Goal: Task Accomplishment & Management: Complete application form

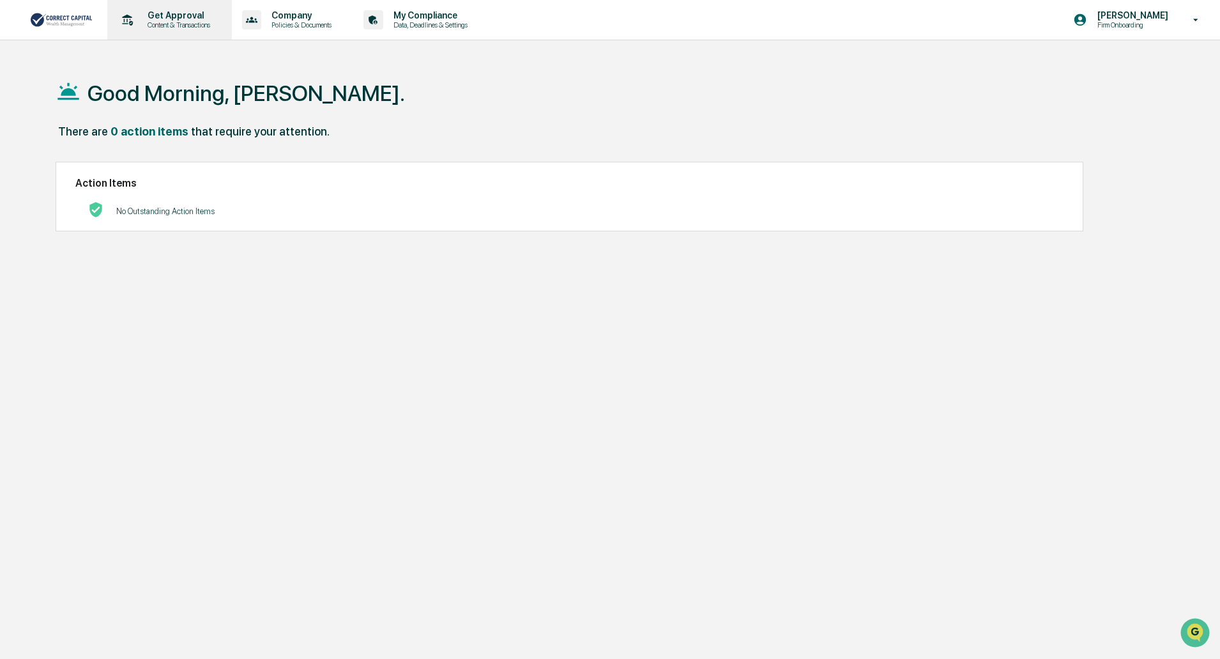
click at [169, 17] on p "Get Approval" at bounding box center [176, 15] width 79 height 10
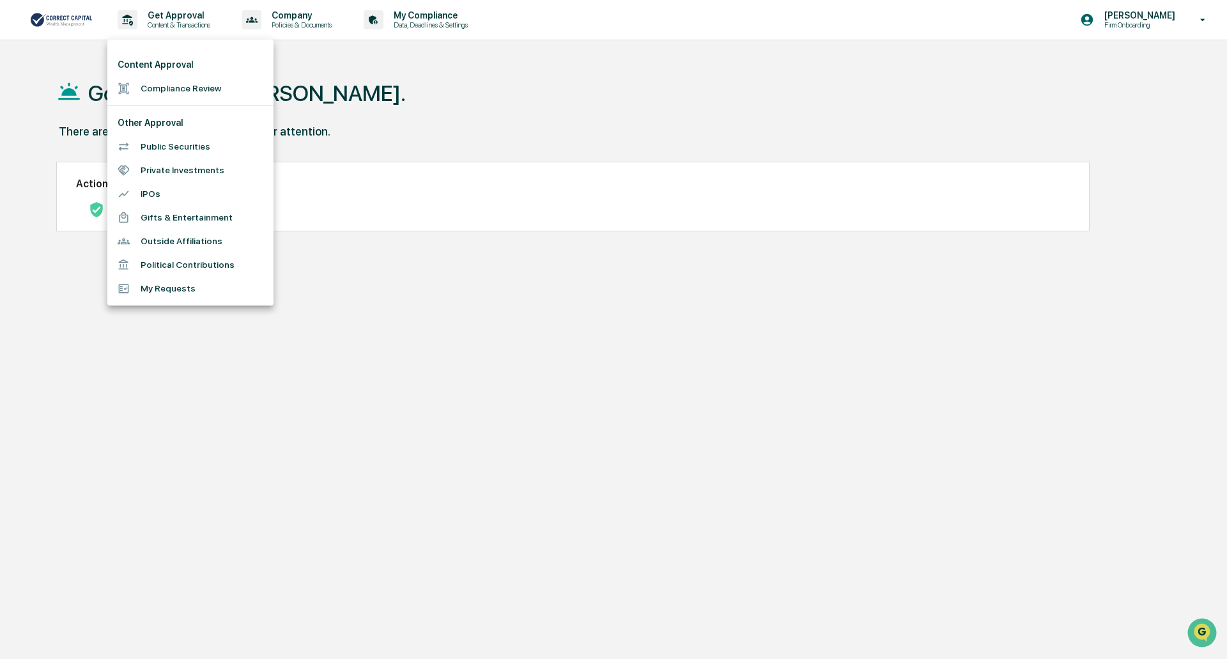
click at [184, 89] on li "Compliance Review" at bounding box center [190, 89] width 166 height 24
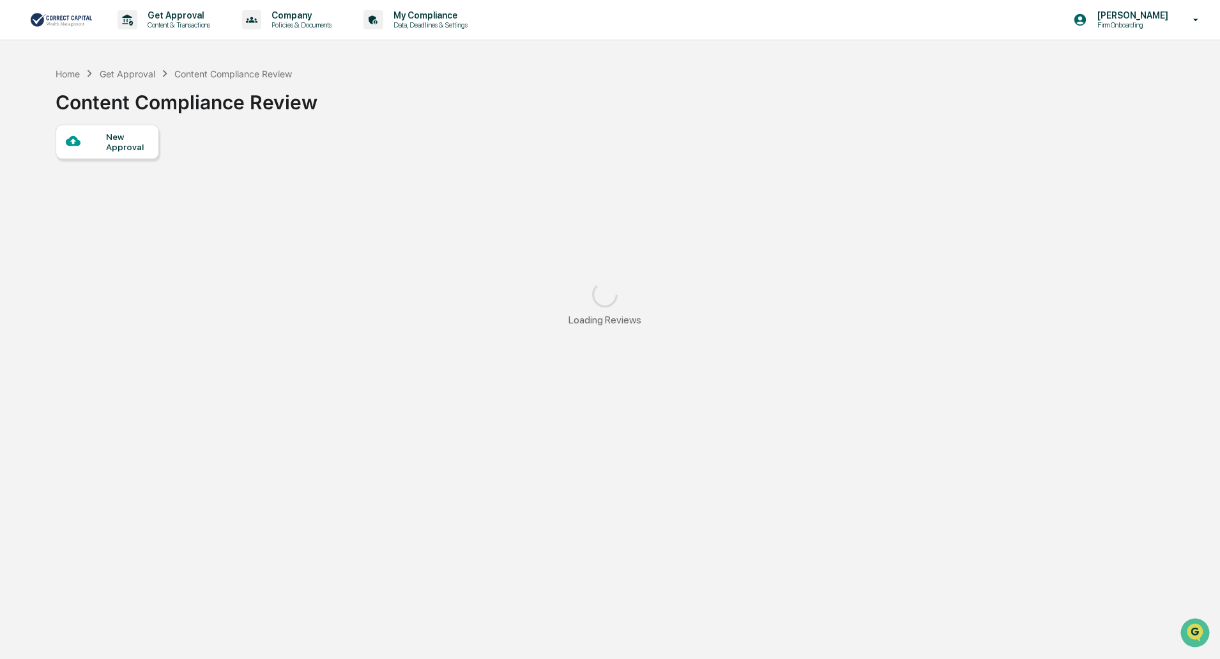
click at [122, 142] on div "New Approval" at bounding box center [127, 142] width 43 height 20
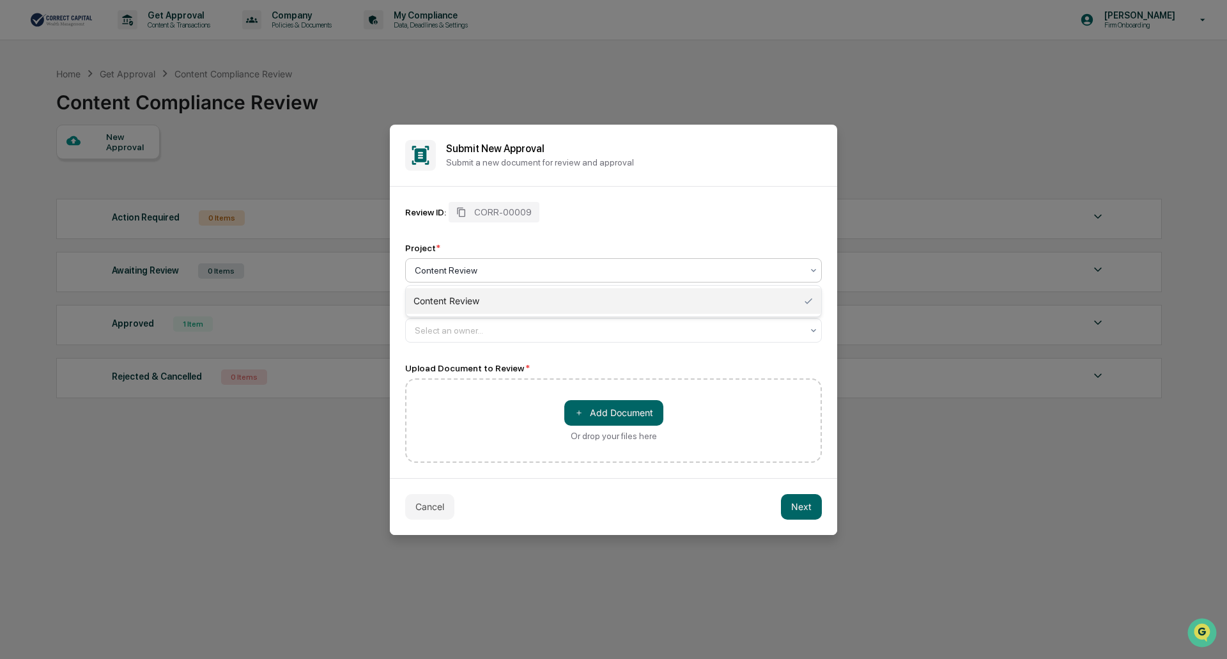
click at [488, 270] on div at bounding box center [608, 270] width 387 height 13
click at [488, 272] on div at bounding box center [608, 270] width 387 height 13
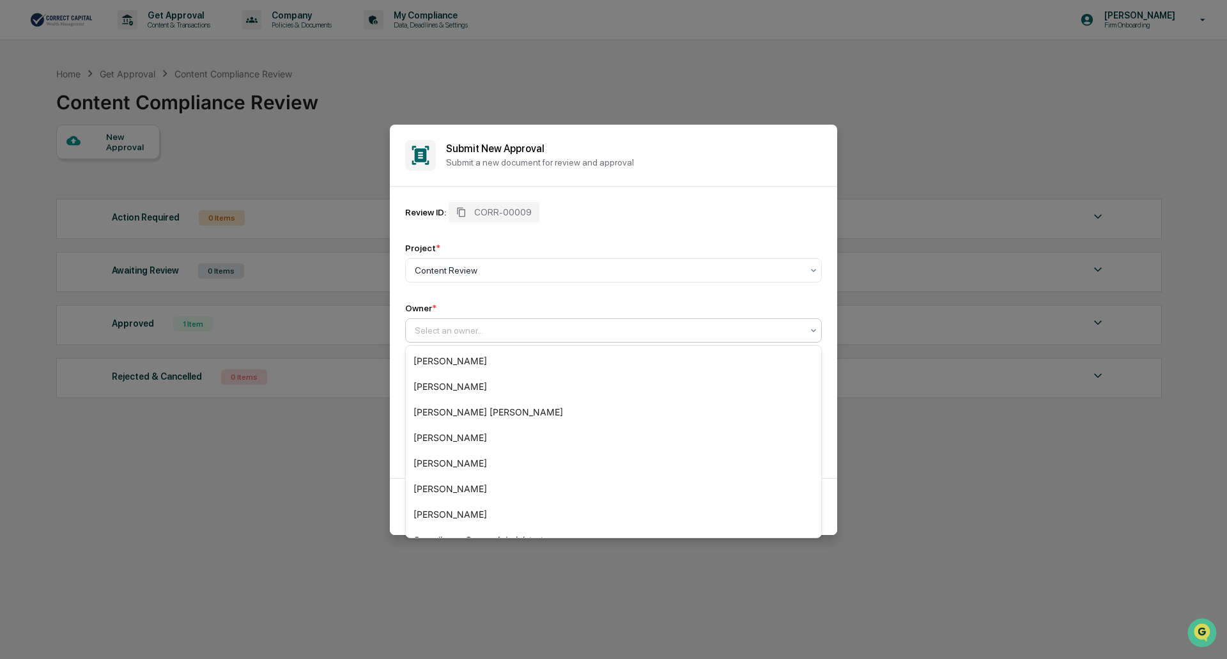
click at [471, 331] on div at bounding box center [608, 330] width 387 height 13
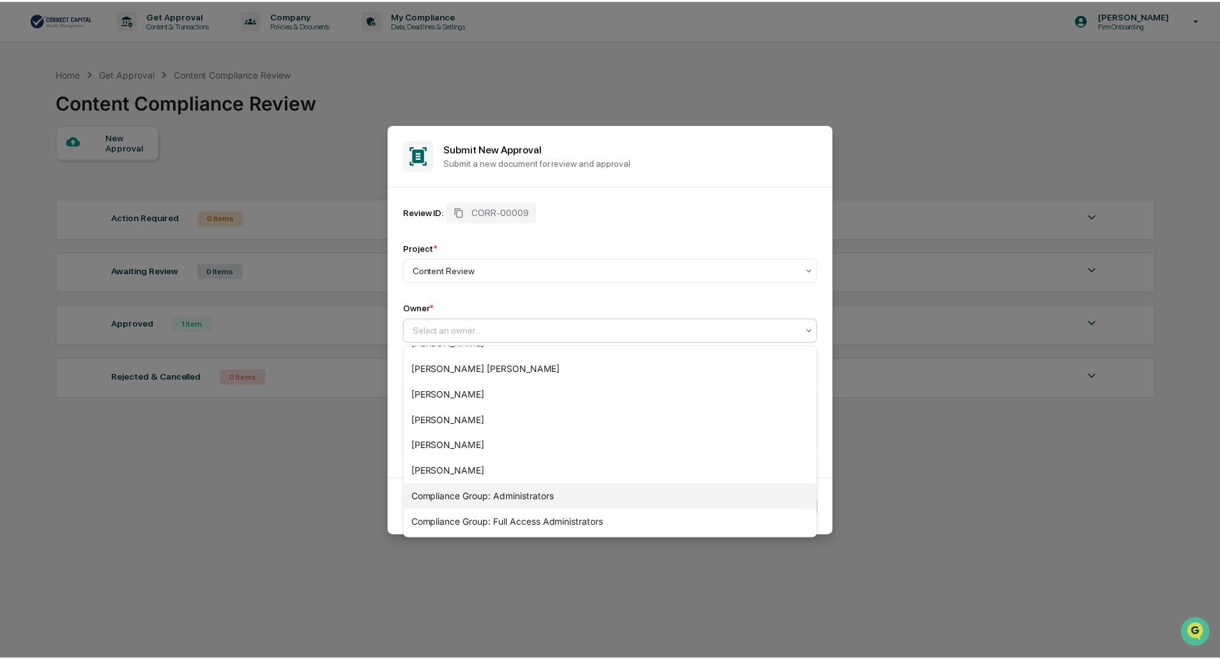
scroll to position [64, 0]
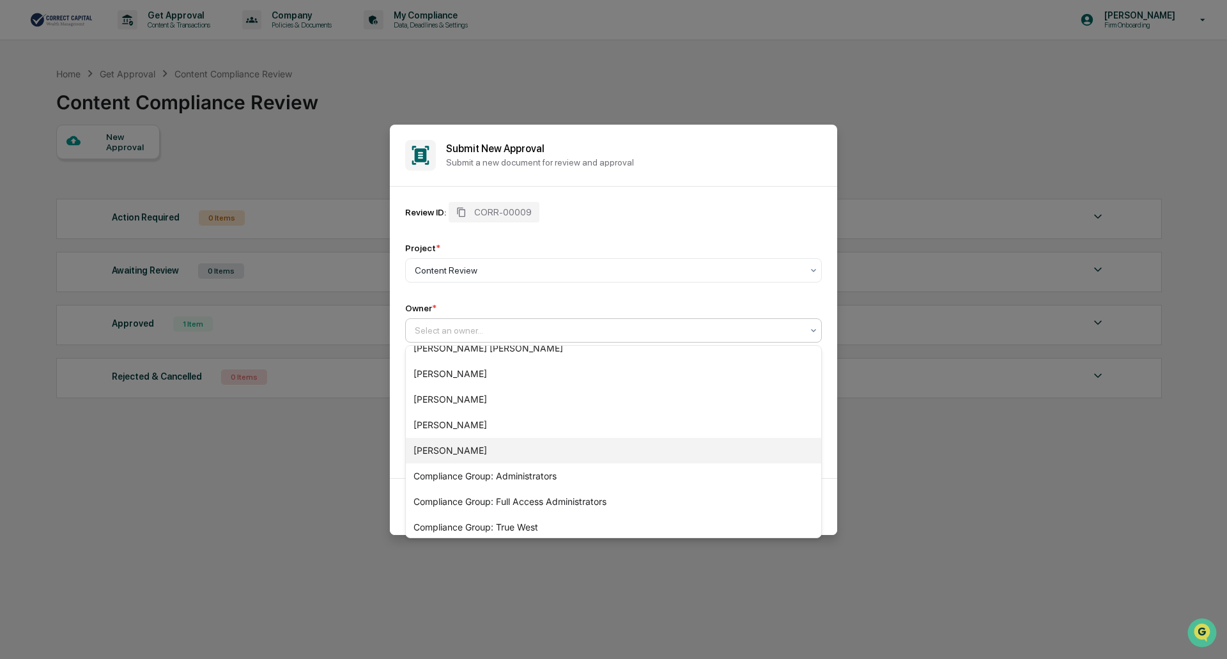
click at [468, 448] on div "[PERSON_NAME]" at bounding box center [613, 451] width 415 height 26
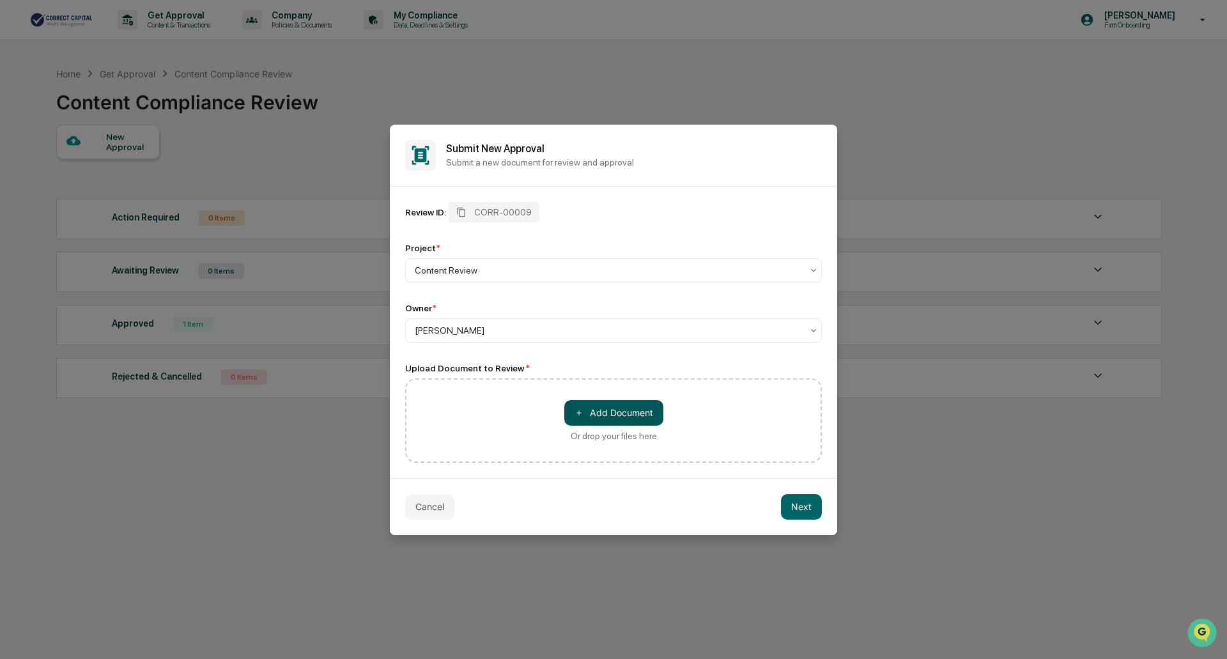
click at [604, 418] on button "＋ Add Document" at bounding box center [613, 413] width 99 height 26
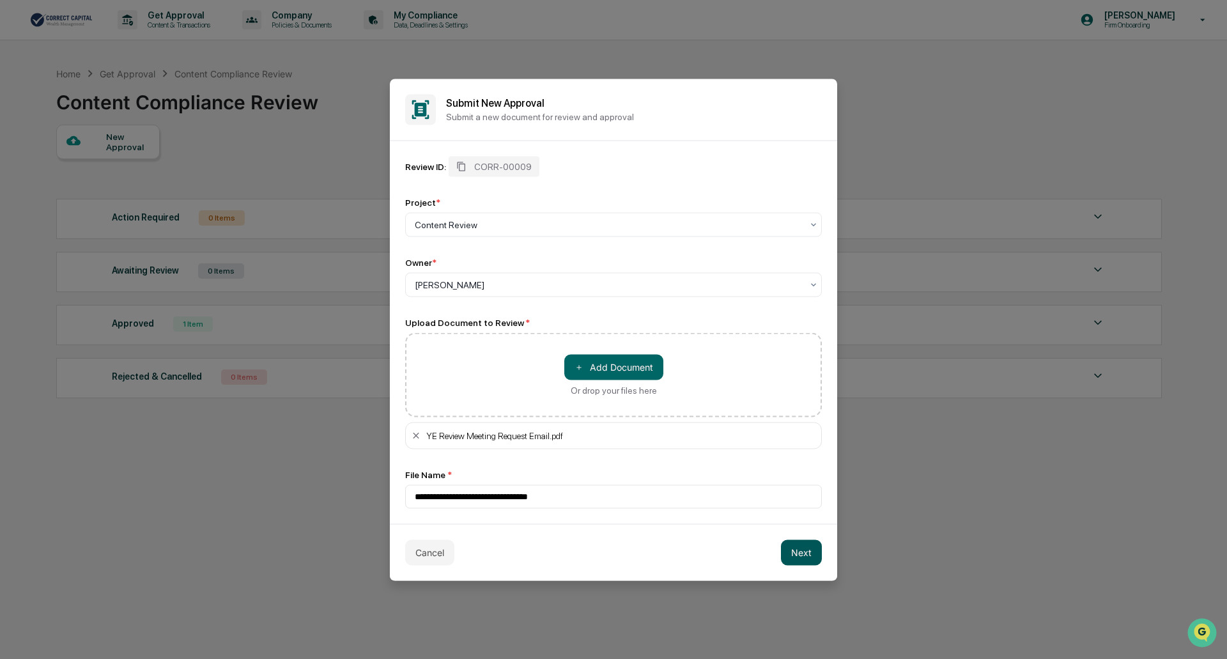
click at [797, 544] on button "Next" at bounding box center [801, 552] width 41 height 26
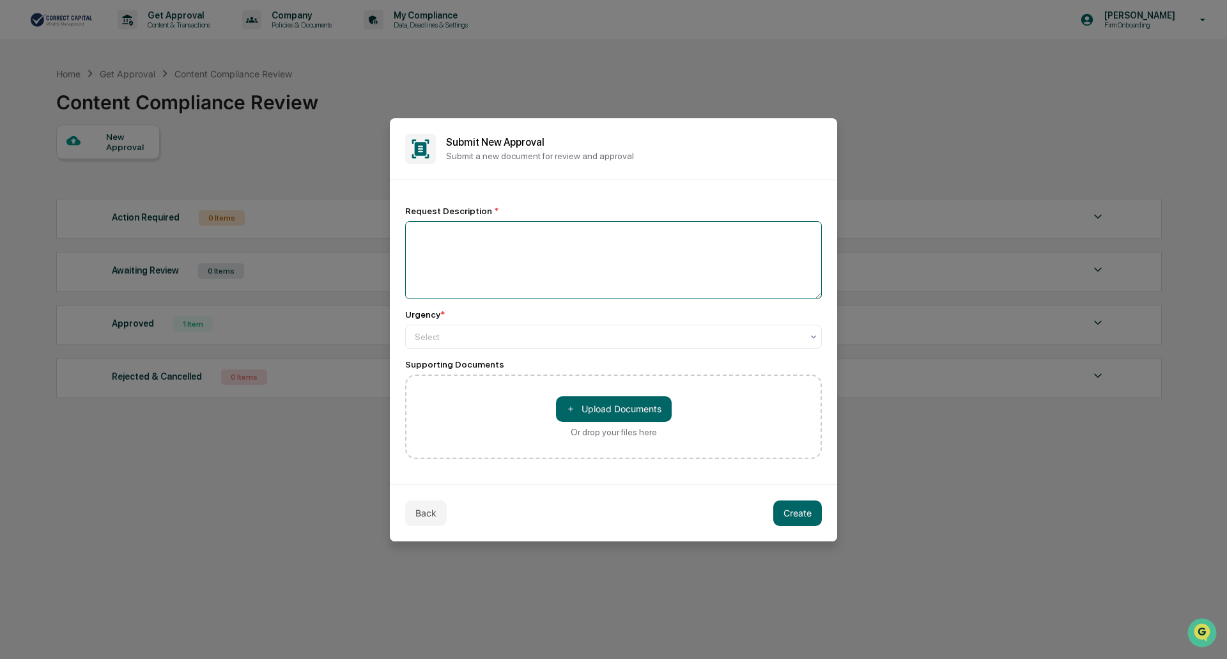
click at [470, 242] on textarea at bounding box center [613, 260] width 417 height 78
type textarea "**********"
click at [604, 341] on div "Select" at bounding box center [608, 337] width 400 height 18
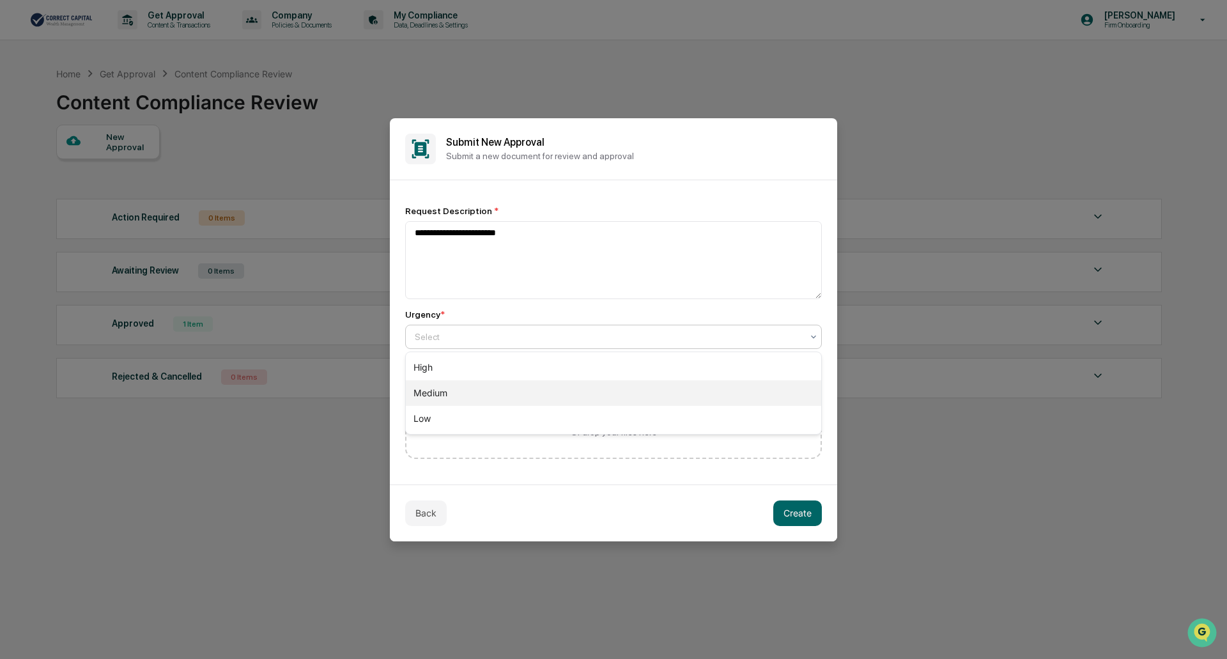
click at [537, 390] on div "Medium" at bounding box center [613, 393] width 415 height 26
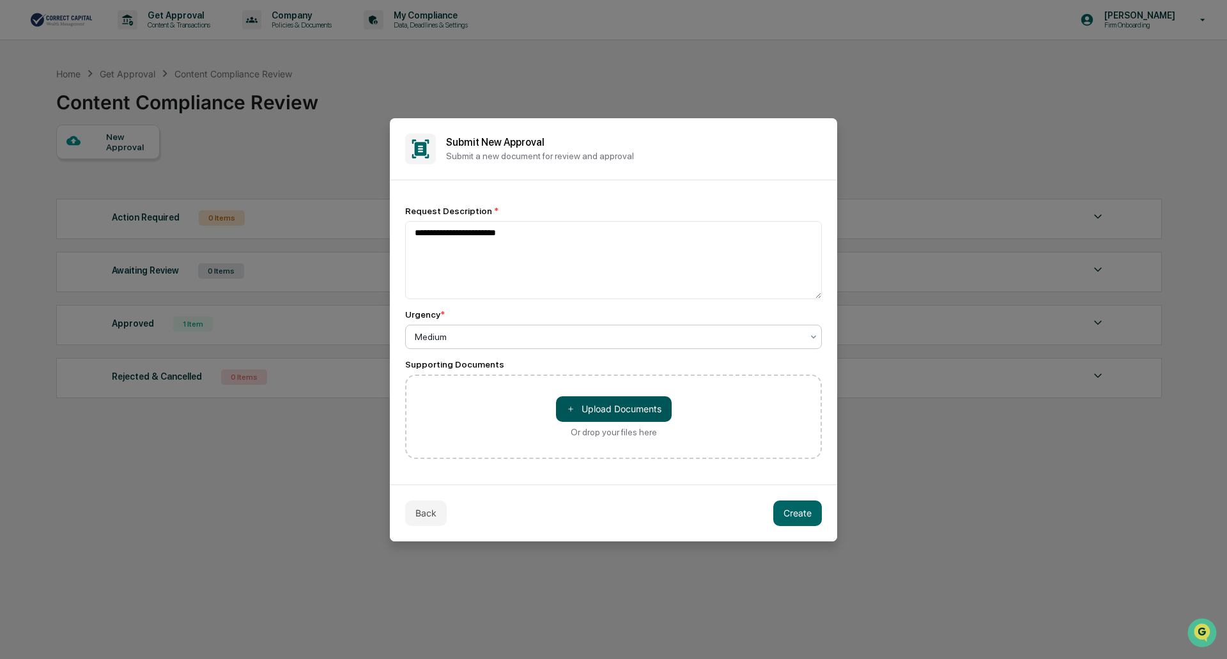
click at [611, 406] on button "＋ Upload Documents" at bounding box center [614, 409] width 116 height 26
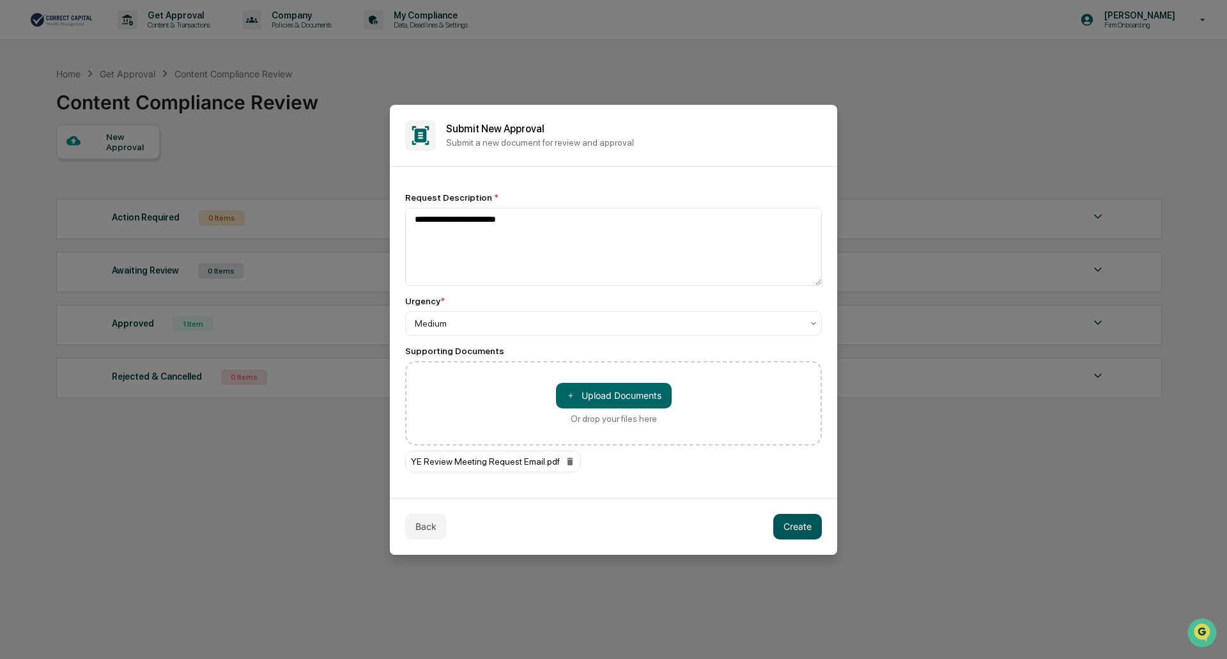
click at [795, 528] on button "Create" at bounding box center [797, 527] width 49 height 26
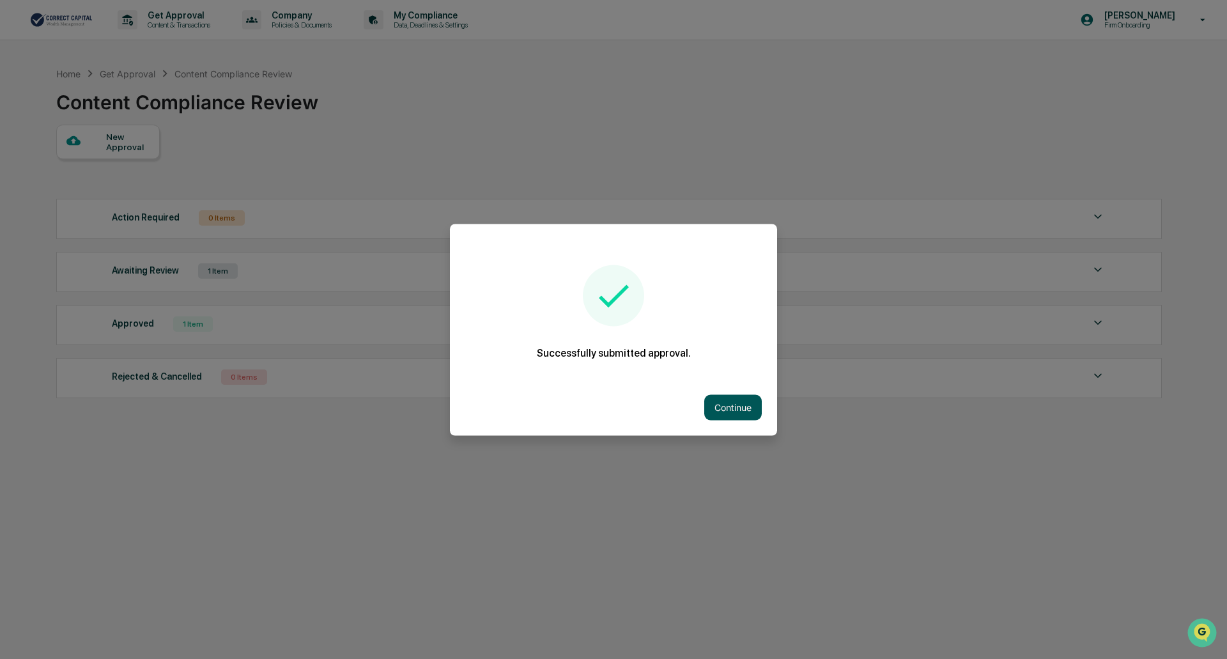
click at [732, 397] on button "Continue" at bounding box center [733, 407] width 58 height 26
